Goal: Task Accomplishment & Management: Manage account settings

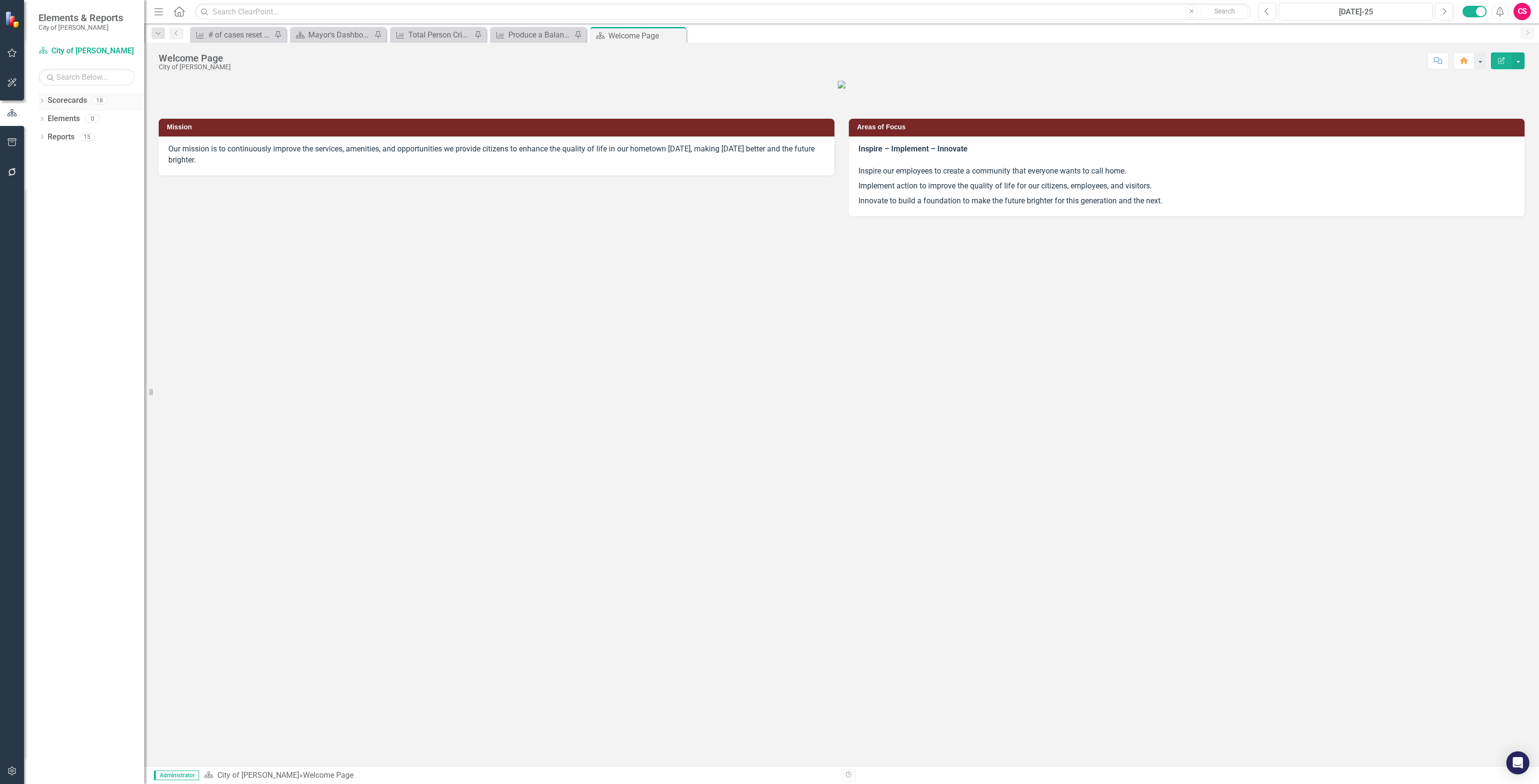
click at [64, 93] on div "Scorecards" at bounding box center [67, 101] width 40 height 16
click at [71, 99] on link "Scorecards" at bounding box center [67, 101] width 40 height 11
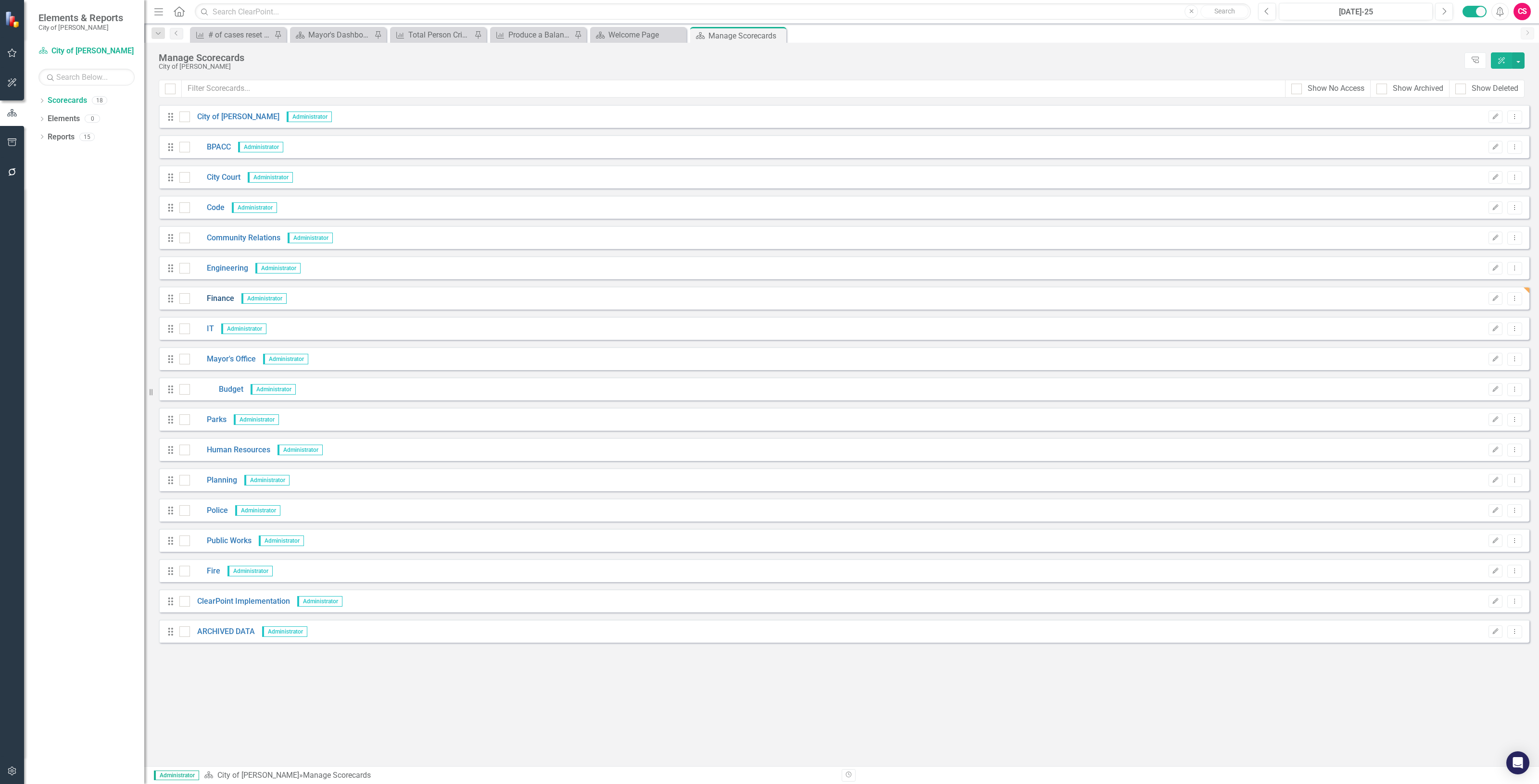
click at [227, 296] on link "Finance" at bounding box center [212, 299] width 44 height 11
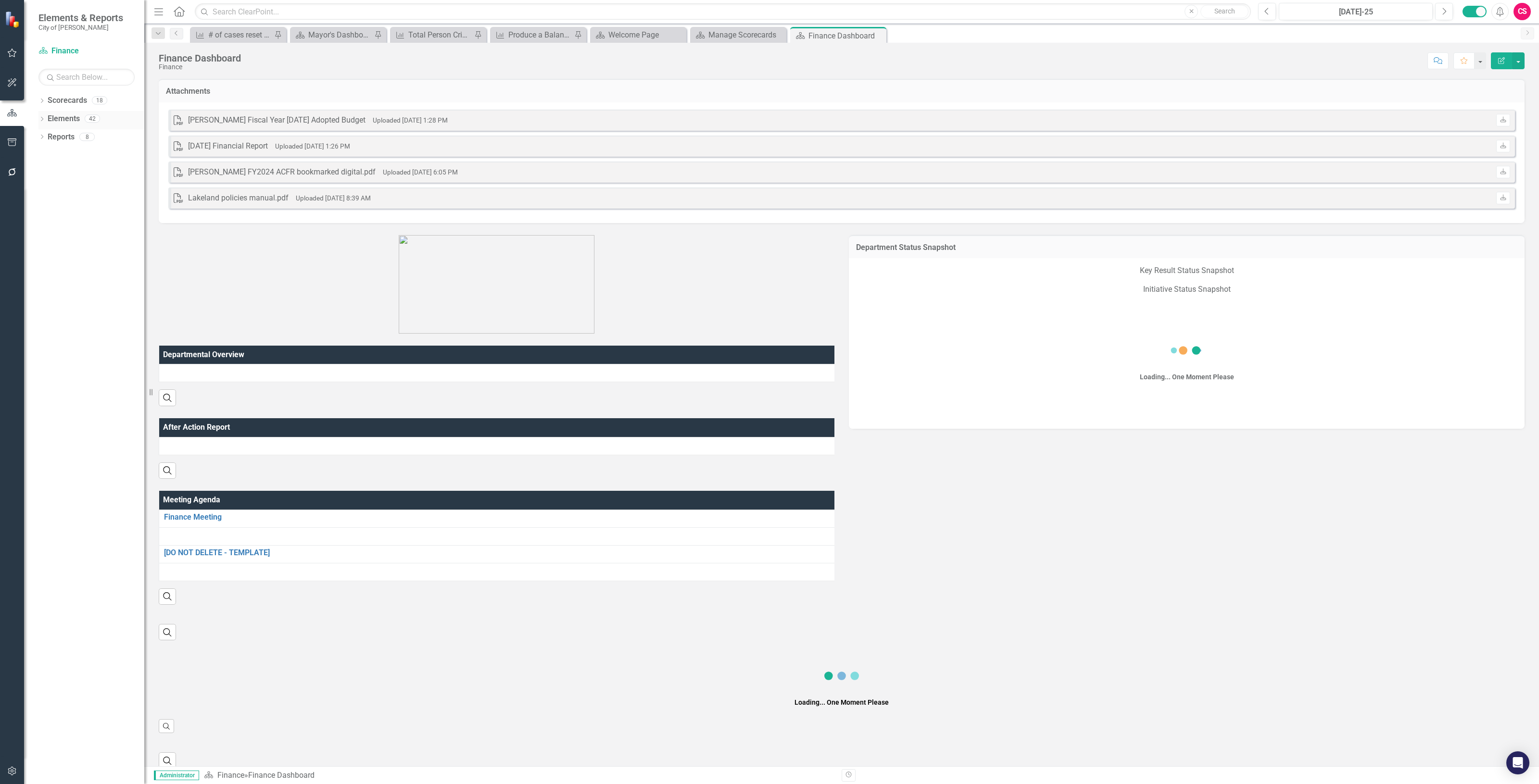
click at [71, 118] on link "Elements" at bounding box center [63, 119] width 32 height 11
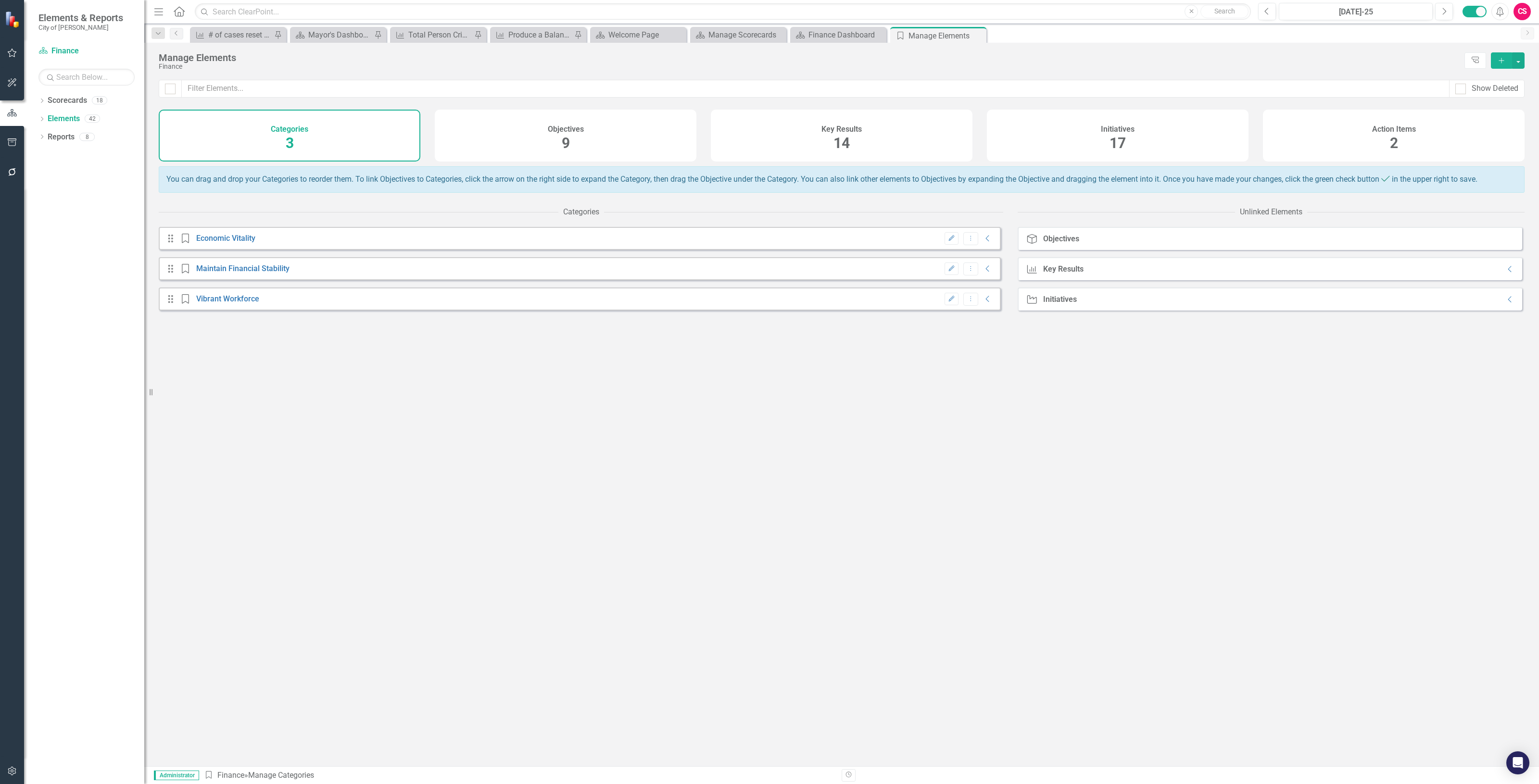
click at [858, 133] on h4 "Key Results" at bounding box center [841, 129] width 40 height 9
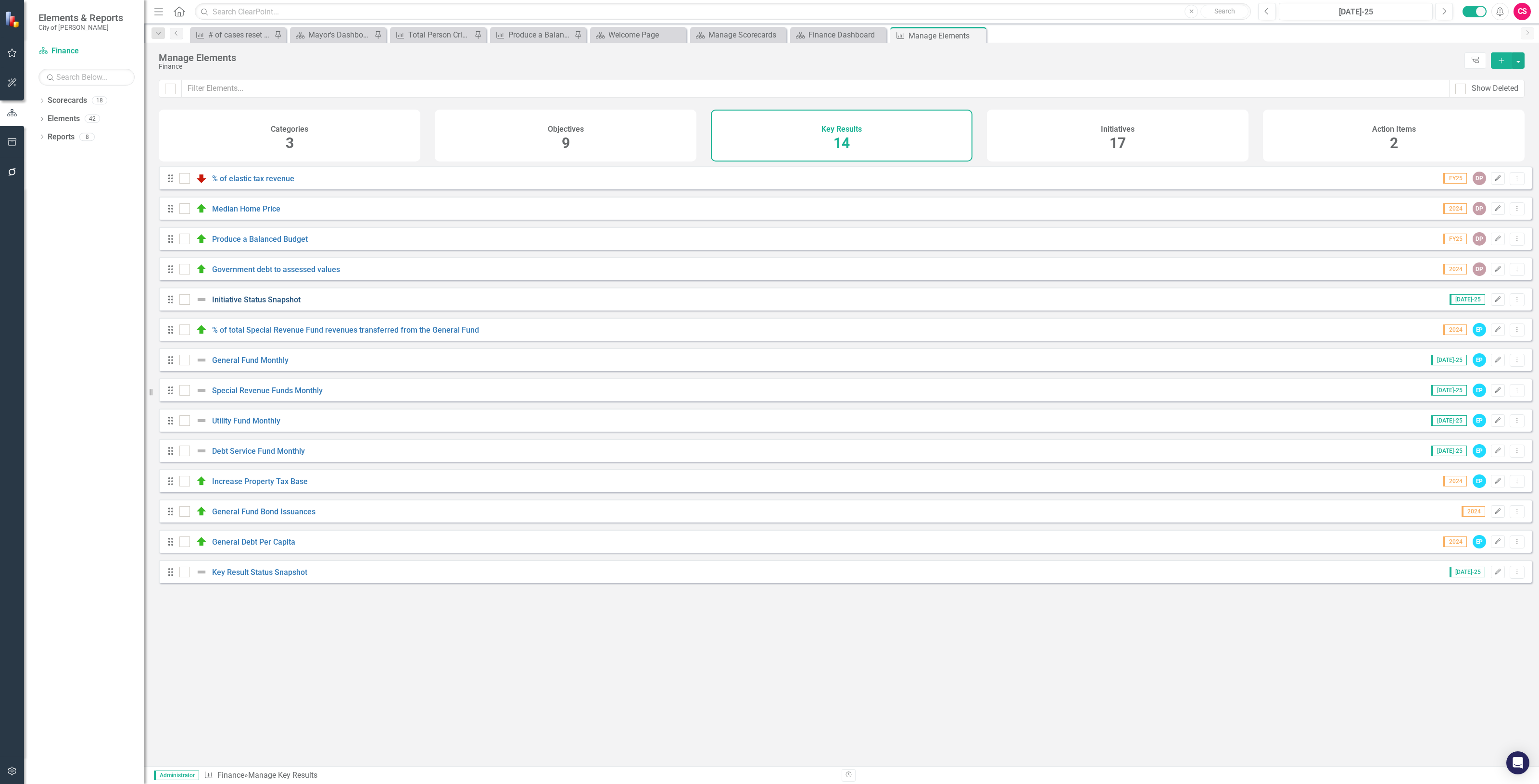
click at [241, 304] on link "Initiative Status Snapshot" at bounding box center [256, 300] width 89 height 9
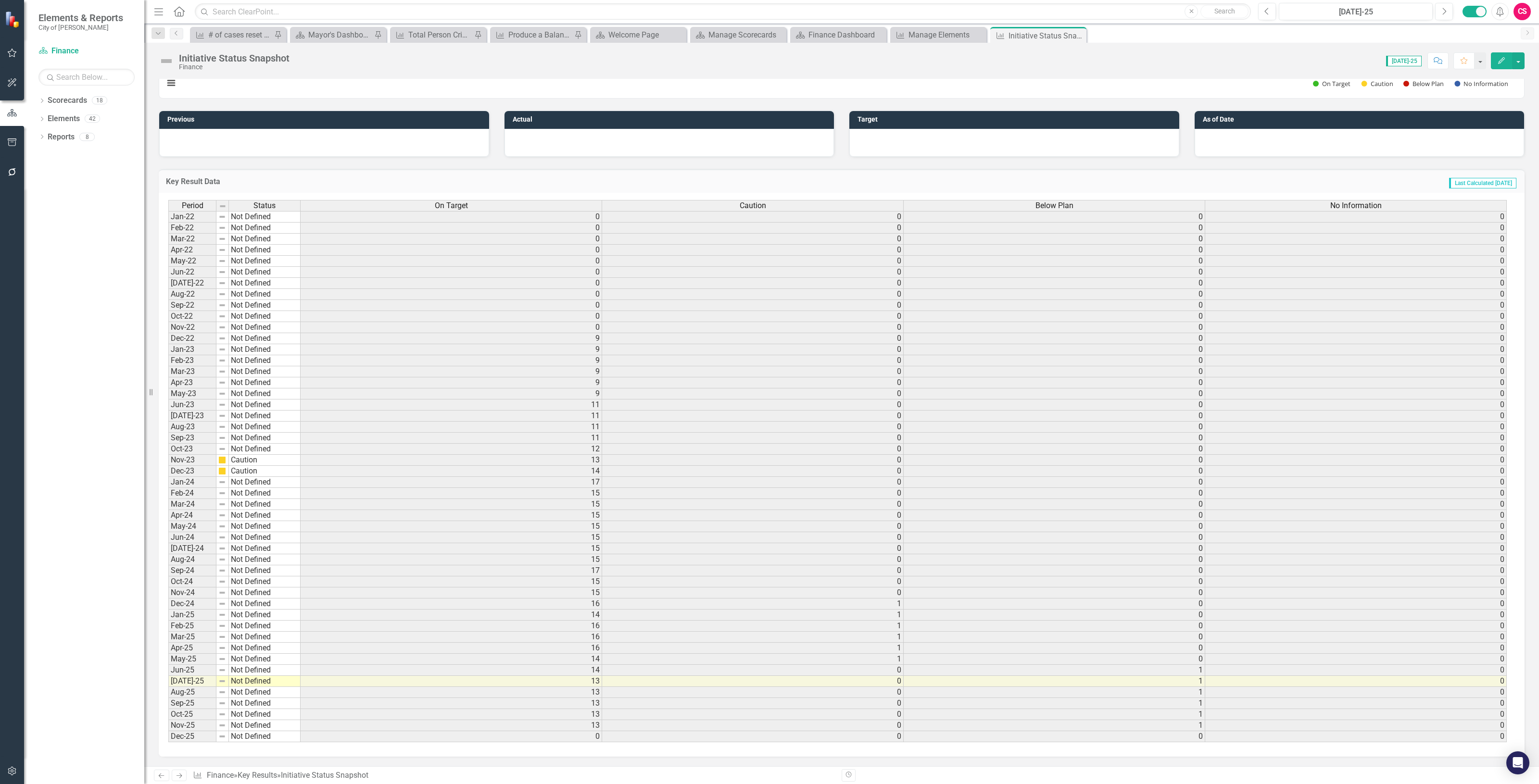
scroll to position [430, 0]
click at [416, 200] on div "On Target" at bounding box center [451, 205] width 301 height 11
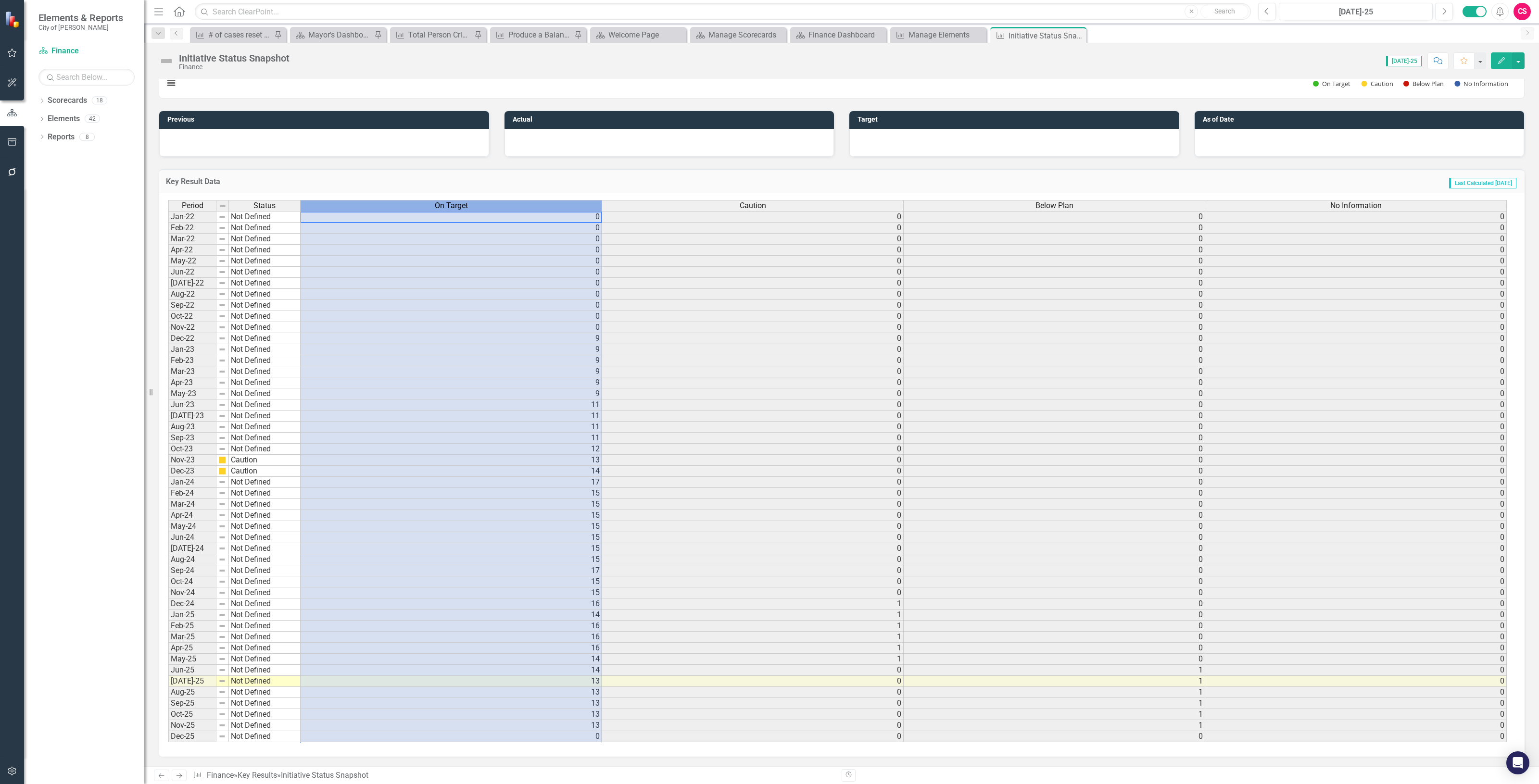
scroll to position [0, 0]
click at [416, 200] on div "On Target" at bounding box center [451, 205] width 301 height 11
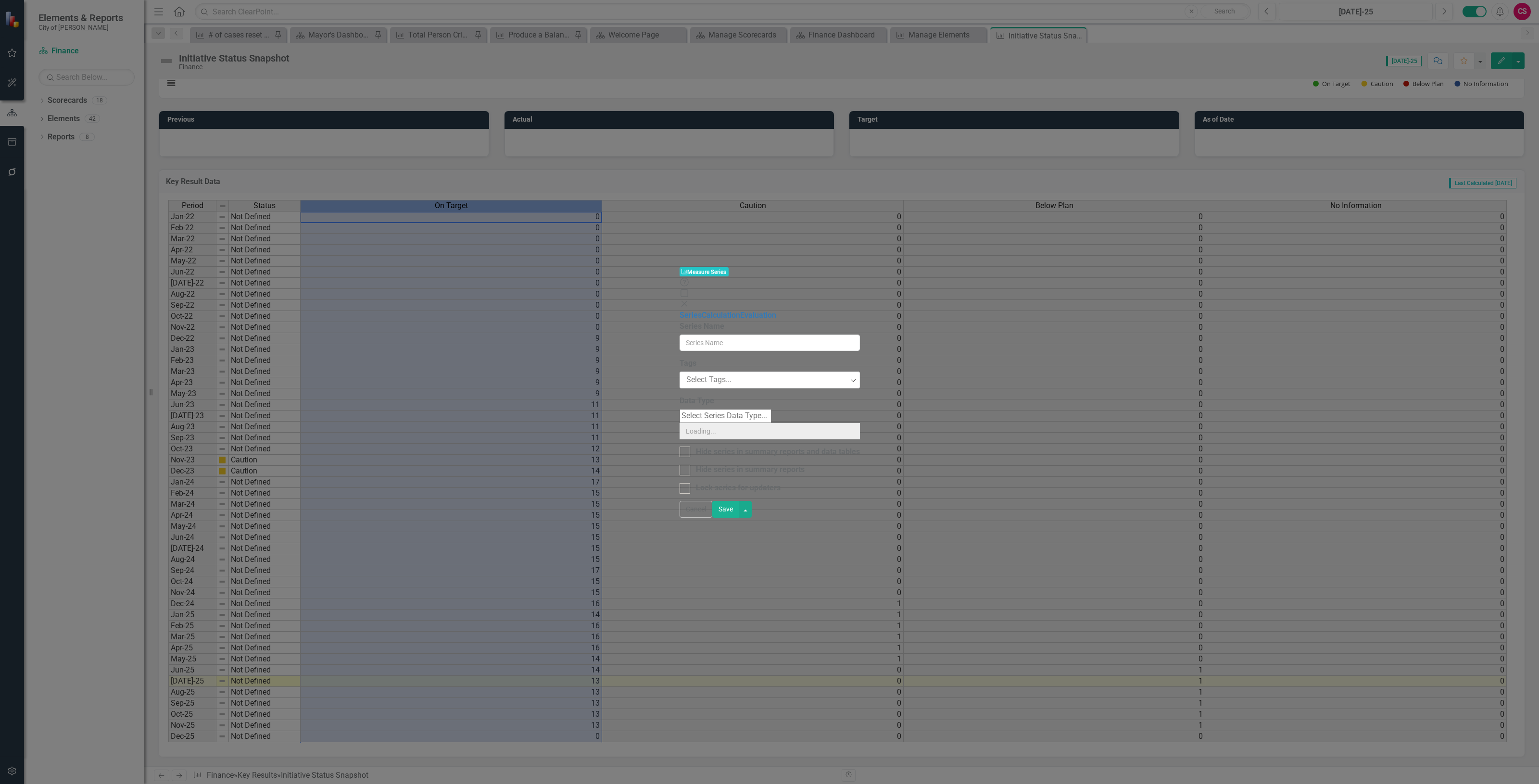
type input "On Target"
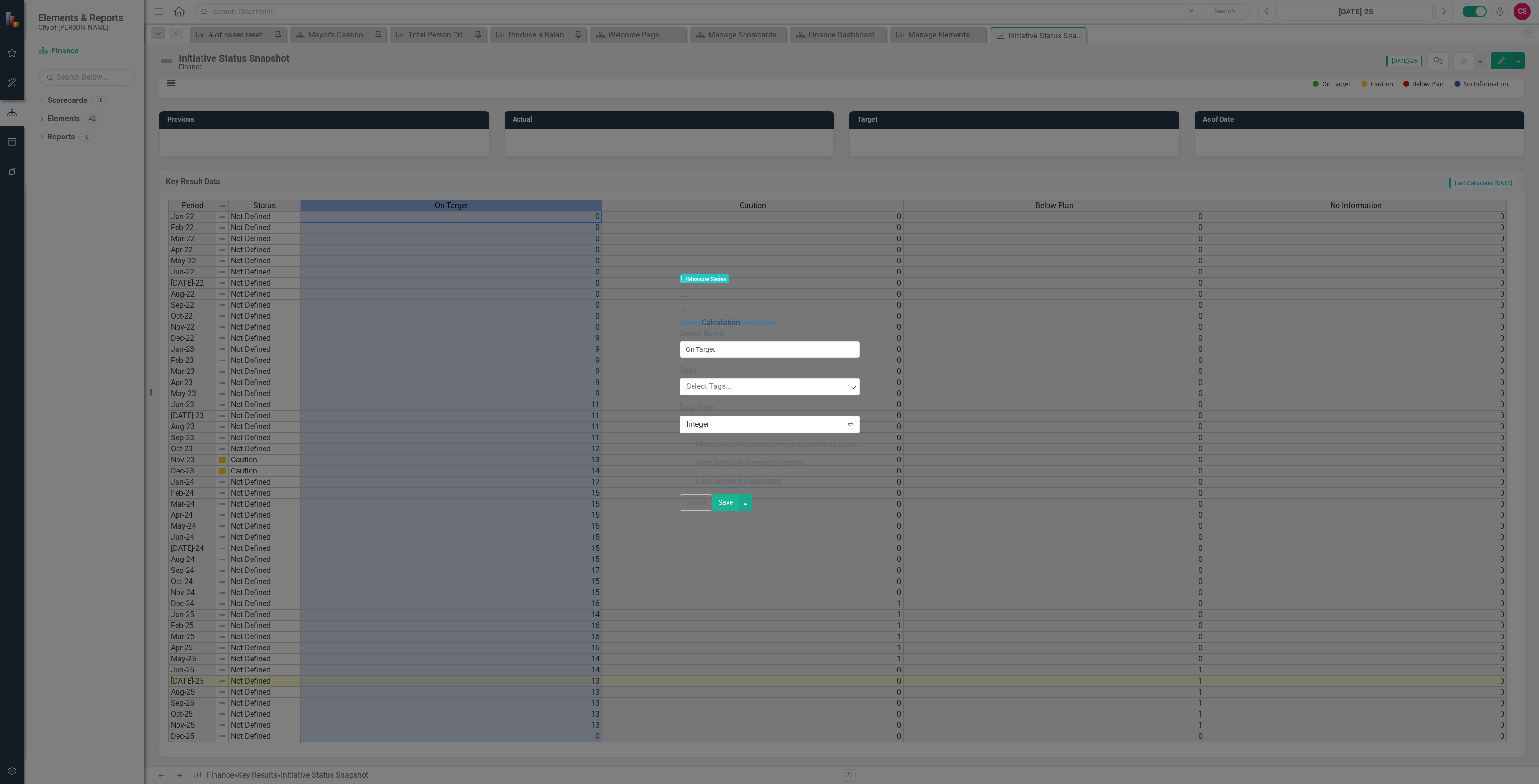
click at [702, 318] on link "Calculation" at bounding box center [721, 322] width 38 height 9
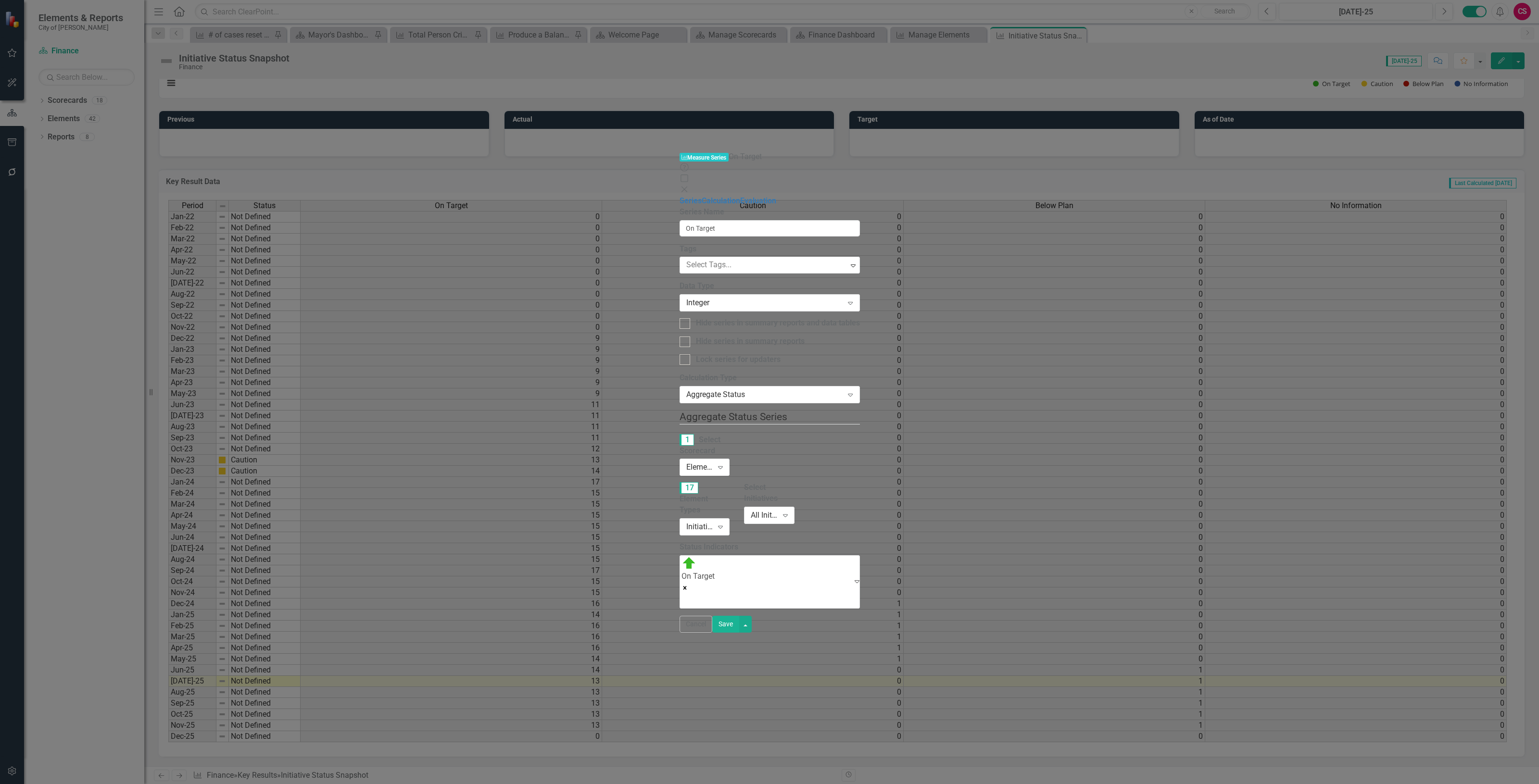
click at [712, 633] on button "Cancel" at bounding box center [696, 624] width 33 height 17
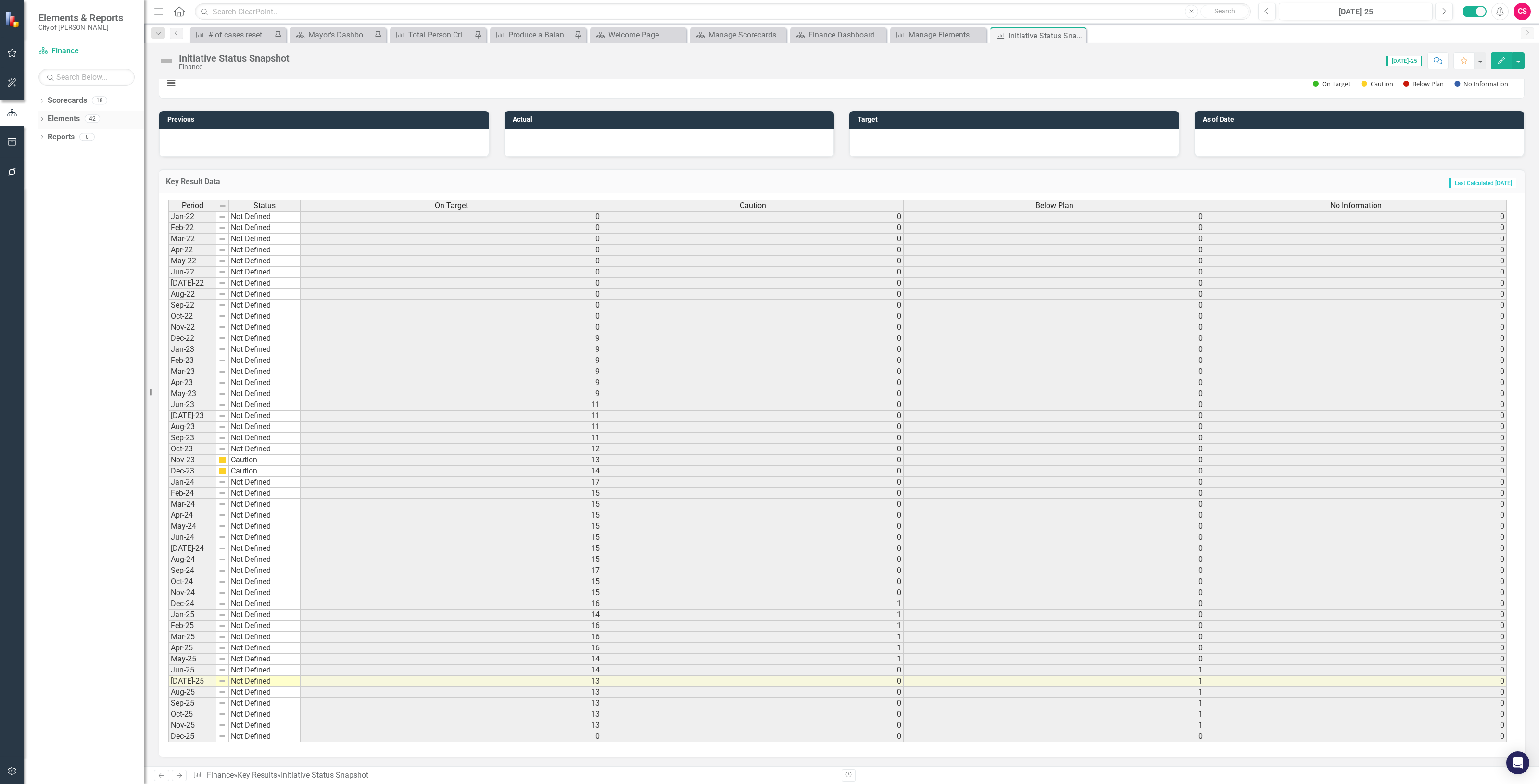
click at [71, 121] on link "Elements" at bounding box center [63, 119] width 32 height 11
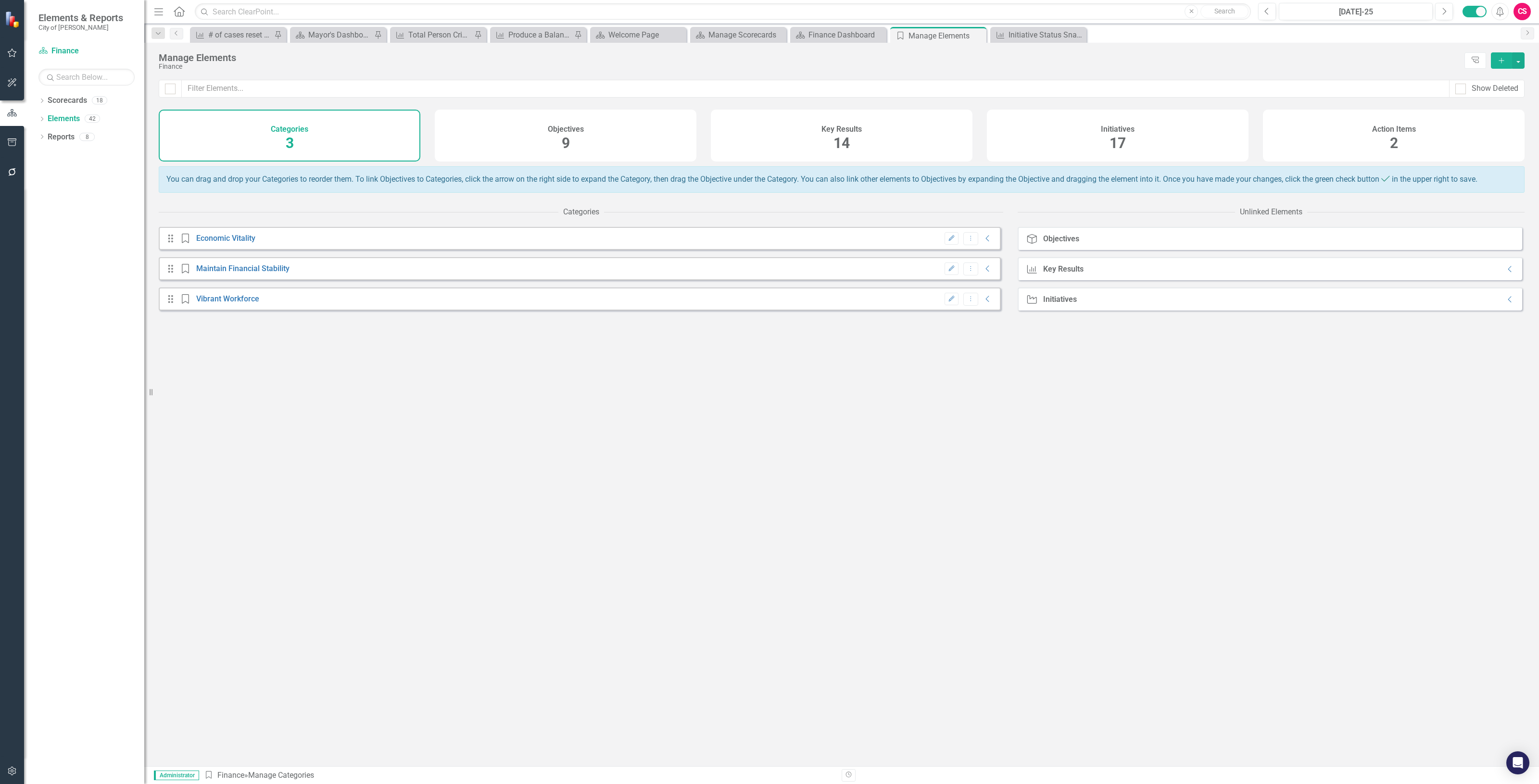
click at [917, 138] on div "Key Results 14" at bounding box center [841, 135] width 261 height 52
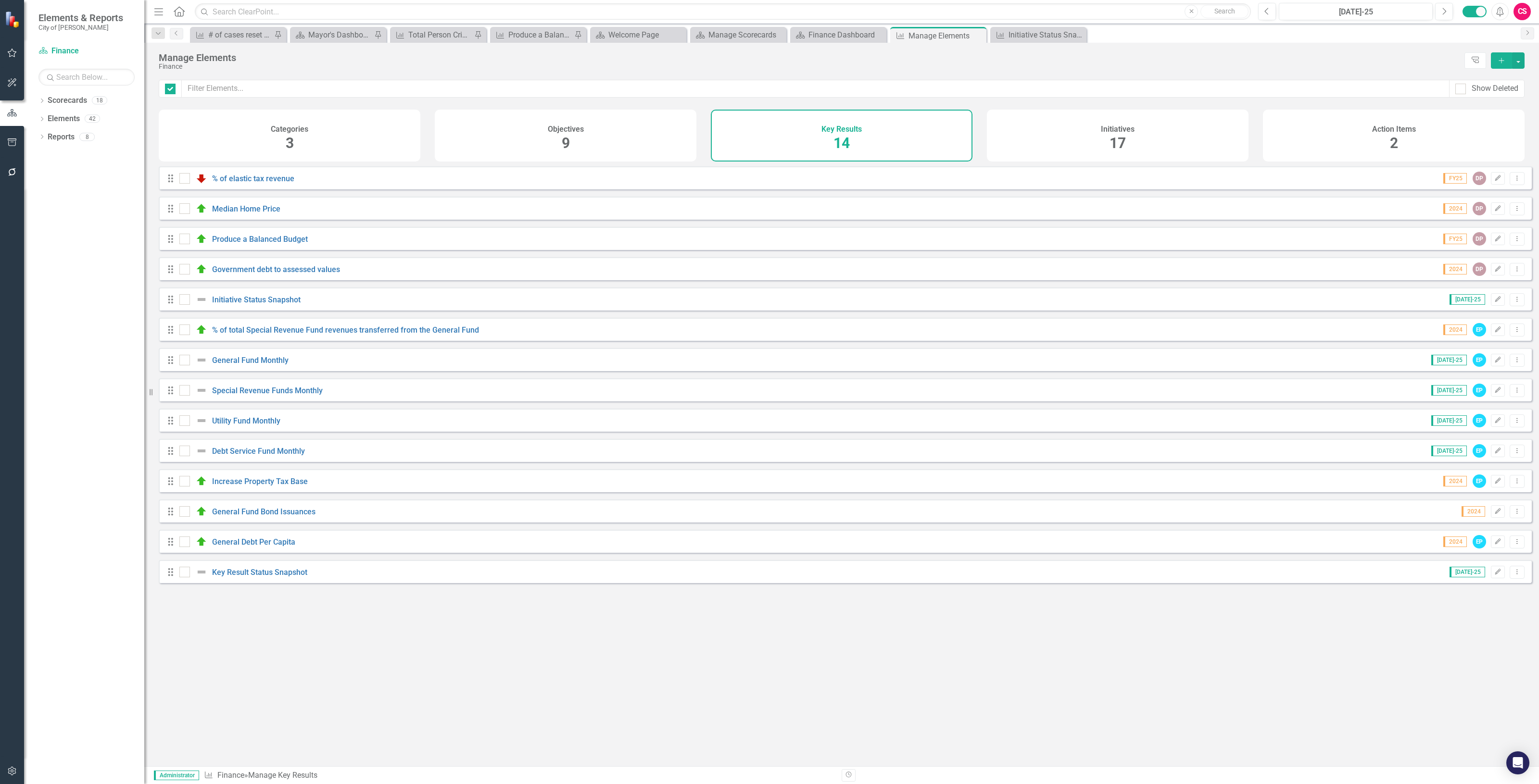
checkbox input "false"
click at [251, 304] on link "Initiative Status Snapshot" at bounding box center [256, 300] width 89 height 9
